Goal: Transaction & Acquisition: Register for event/course

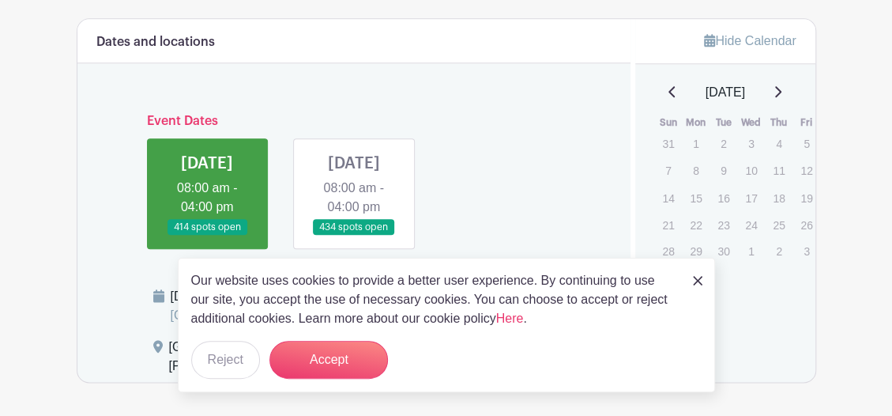
scroll to position [711, 0]
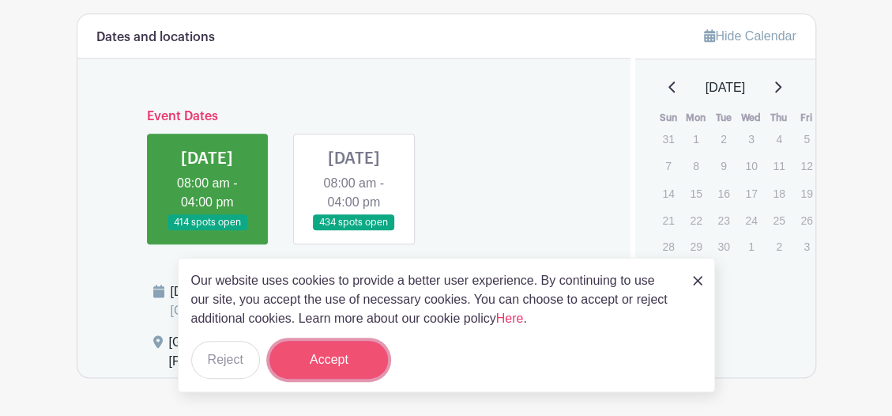
click at [313, 365] on button "Accept" at bounding box center [328, 359] width 118 height 38
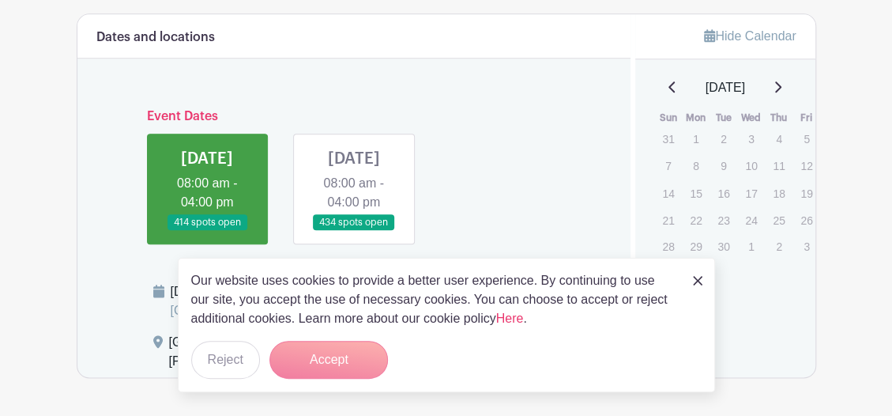
click at [327, 357] on form "Accept" at bounding box center [328, 359] width 118 height 38
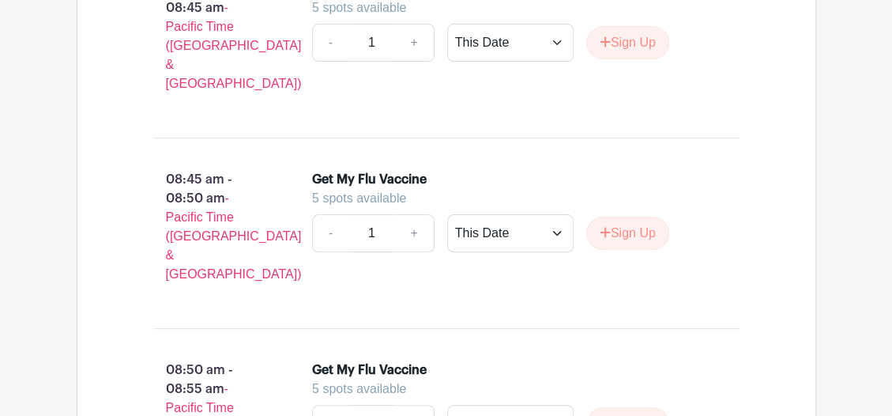
scroll to position [2923, 0]
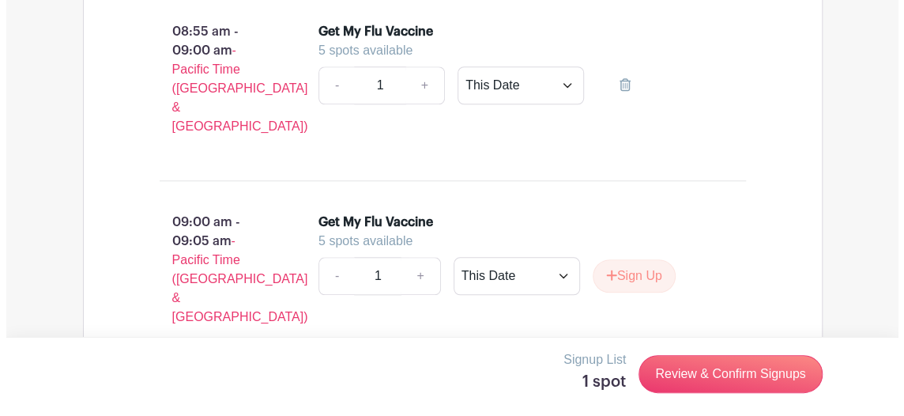
scroll to position [3318, 0]
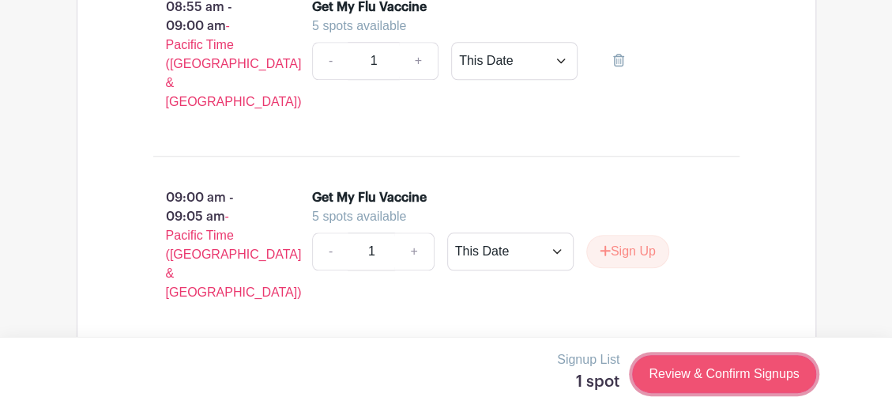
click at [696, 380] on link "Review & Confirm Signups" at bounding box center [723, 374] width 183 height 38
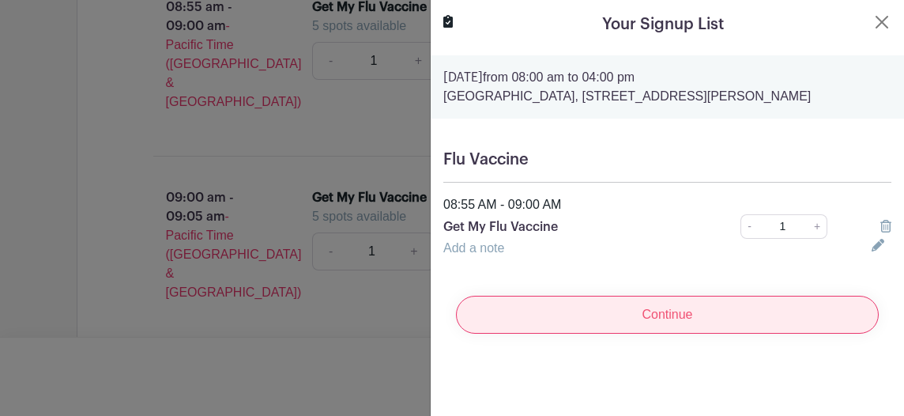
click at [664, 330] on input "Continue" at bounding box center [667, 314] width 423 height 38
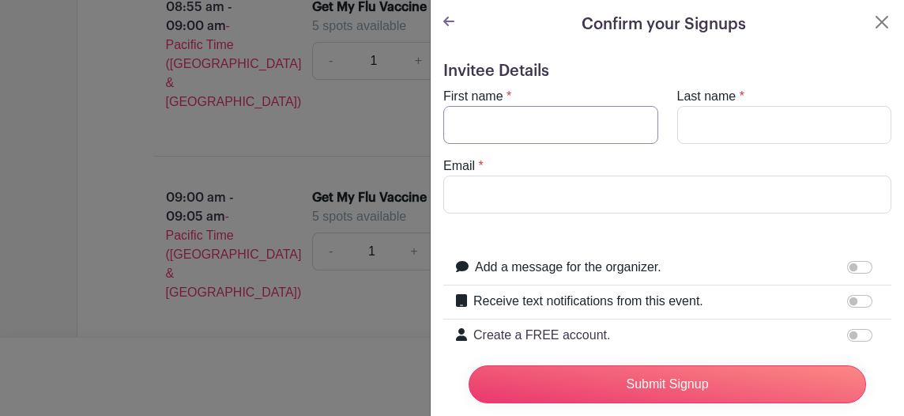
click at [498, 127] on input "First name" at bounding box center [550, 125] width 215 height 38
type input "Rebecca"
type input "Kimsey"
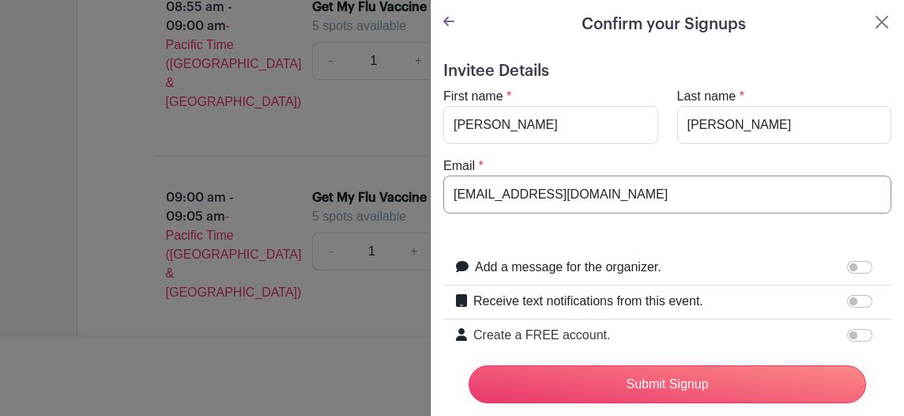
type input "rkimsey68@gmail.com"
click at [847, 300] on input "Receive text notifications from this event." at bounding box center [859, 301] width 25 height 13
checkbox input "true"
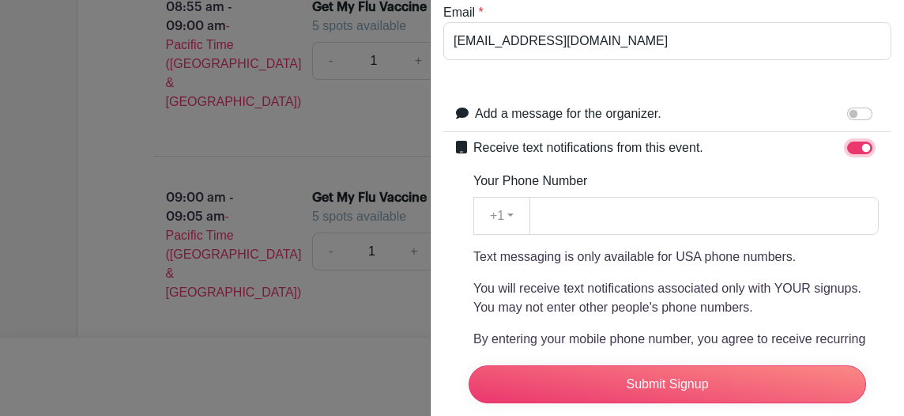
scroll to position [158, 0]
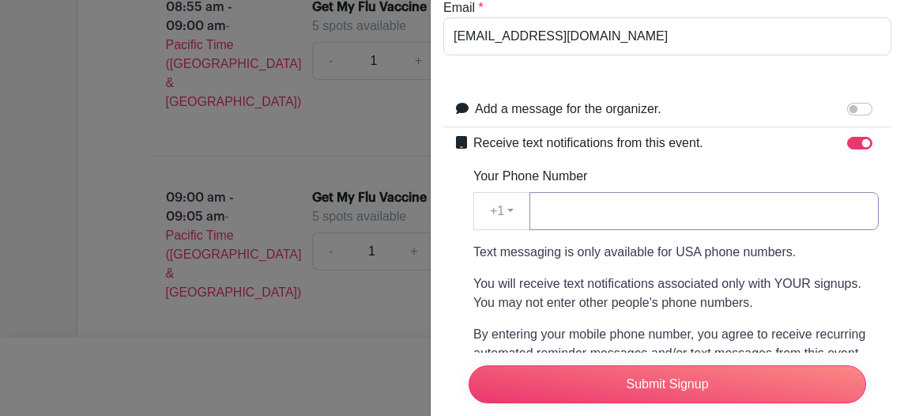
click at [566, 211] on input "Your Phone Number" at bounding box center [703, 211] width 349 height 38
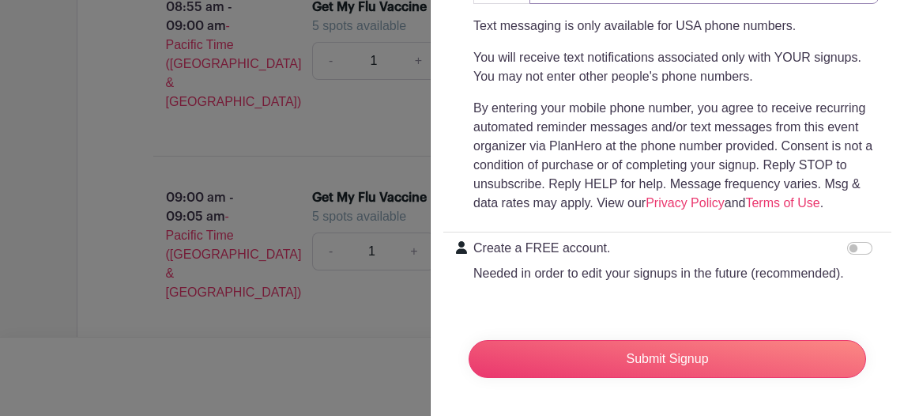
scroll to position [412, 0]
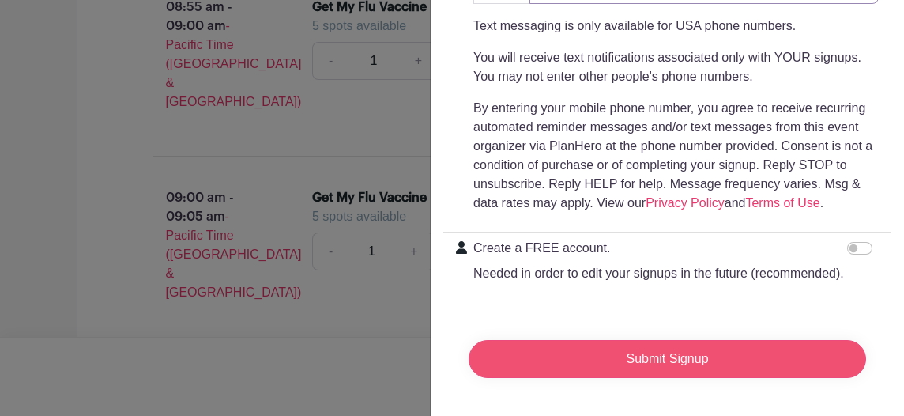
type input "5039912663"
click at [653, 340] on input "Submit Signup" at bounding box center [666, 359] width 397 height 38
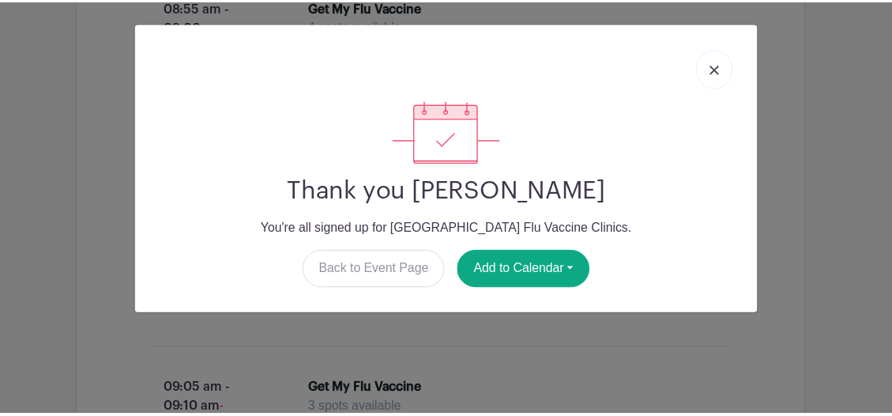
scroll to position [3337, 0]
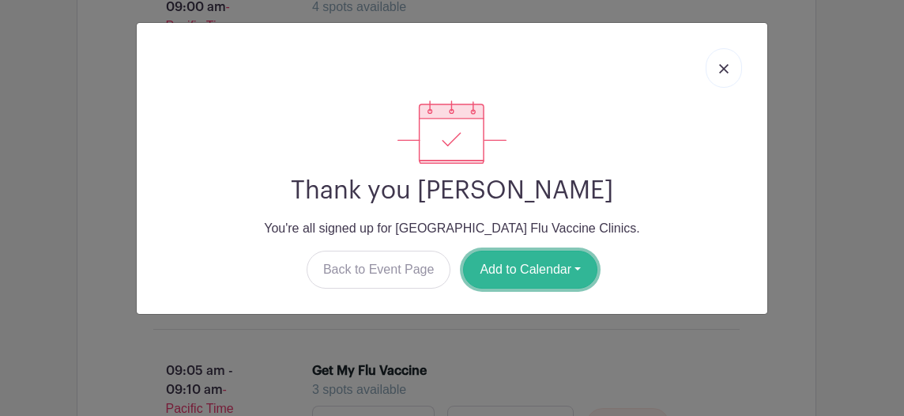
click at [515, 258] on button "Add to Calendar" at bounding box center [530, 269] width 134 height 38
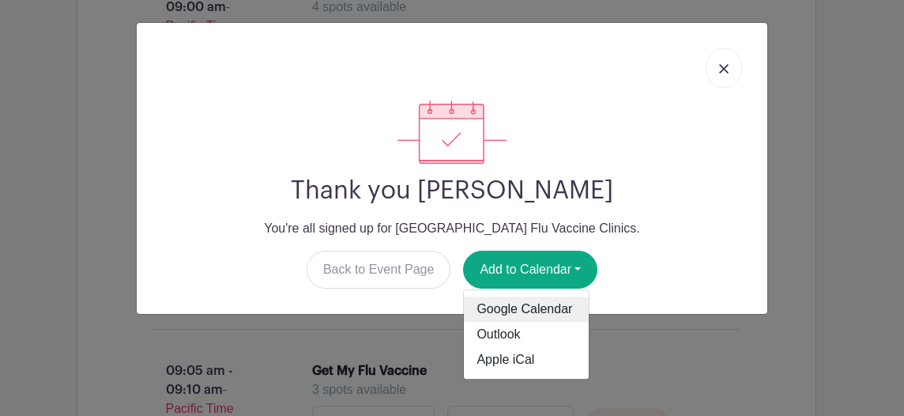
click at [533, 302] on link "Google Calendar" at bounding box center [526, 308] width 125 height 25
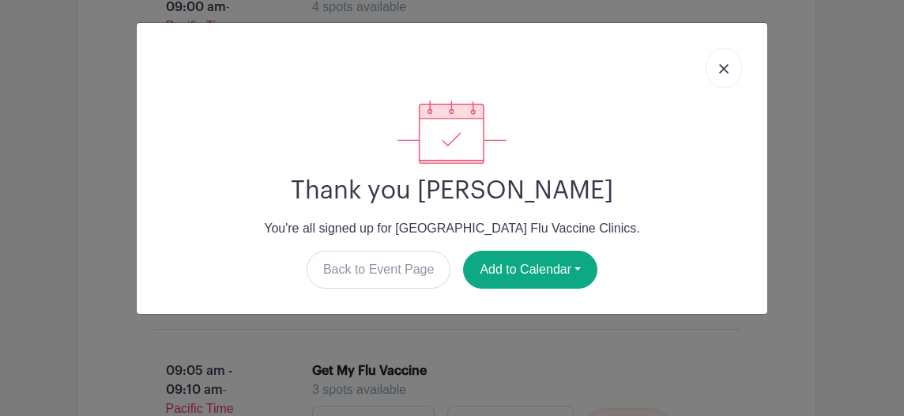
click at [735, 57] on link at bounding box center [723, 67] width 36 height 39
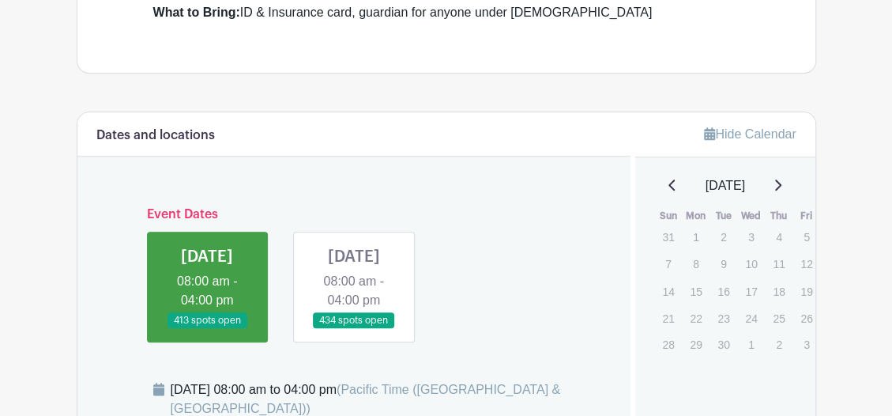
scroll to position [711, 0]
